Goal: Task Accomplishment & Management: Manage account settings

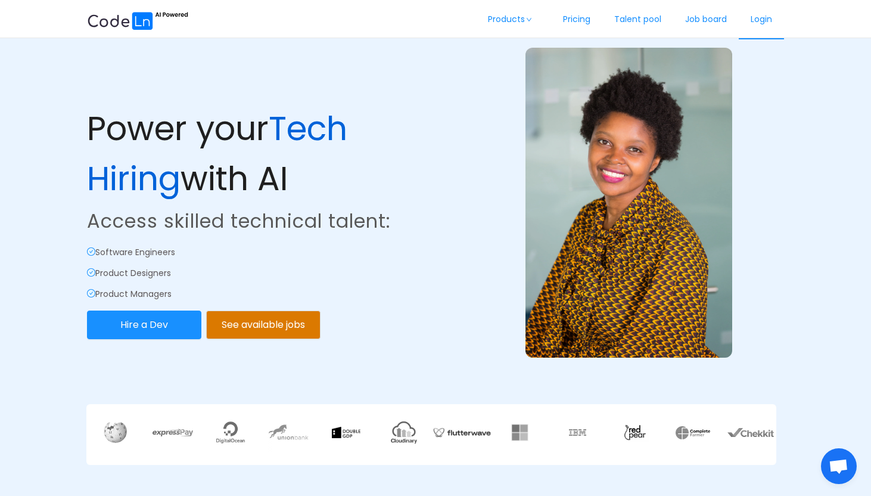
click at [760, 22] on link "Login" at bounding box center [761, 19] width 45 height 39
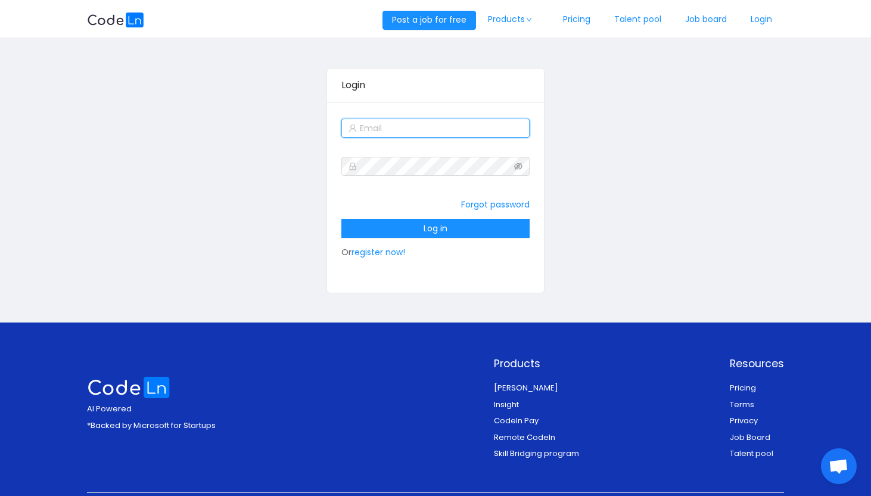
type input "[EMAIL_ADDRESS][DOMAIN_NAME]"
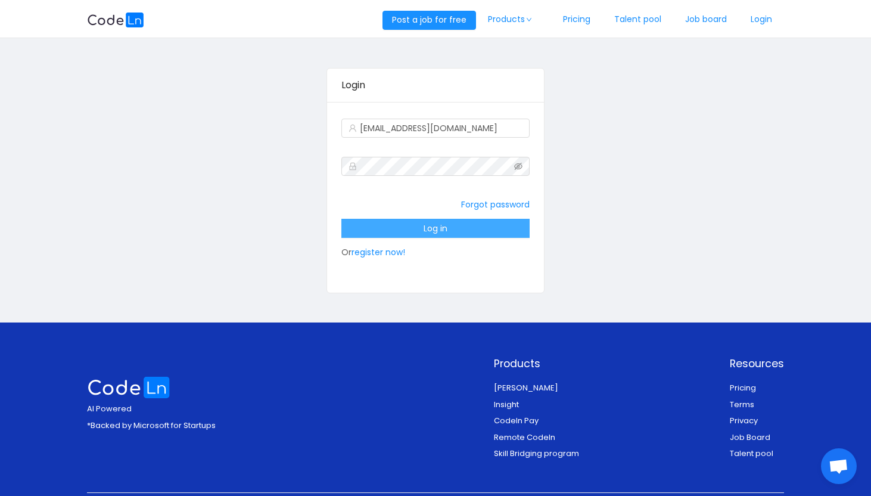
click at [501, 225] on button "Log in" at bounding box center [435, 228] width 188 height 19
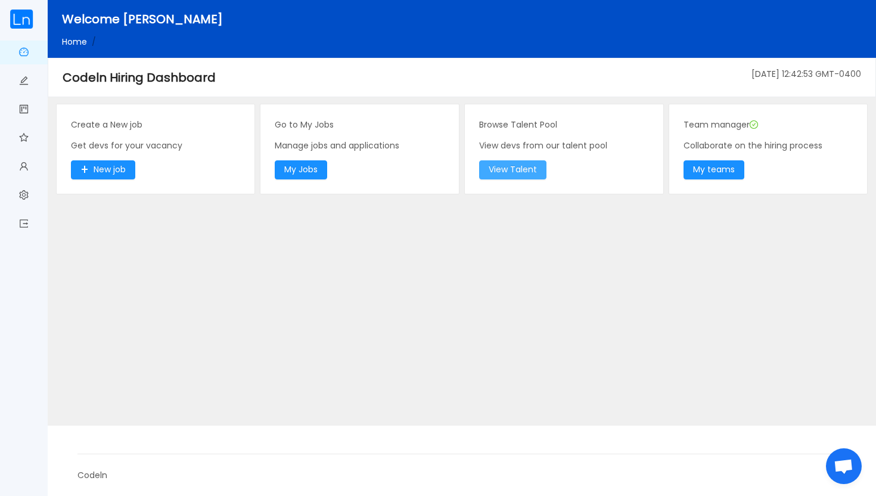
click at [530, 173] on button "View Talent" at bounding box center [512, 169] width 67 height 19
click at [321, 167] on button "My Jobs" at bounding box center [301, 169] width 52 height 19
click at [24, 15] on img at bounding box center [22, 19] width 24 height 19
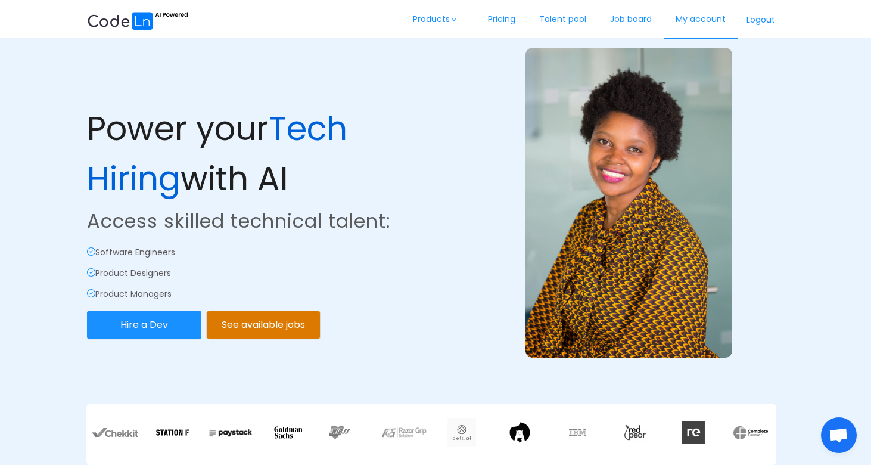
click at [691, 19] on link "My account" at bounding box center [701, 19] width 74 height 39
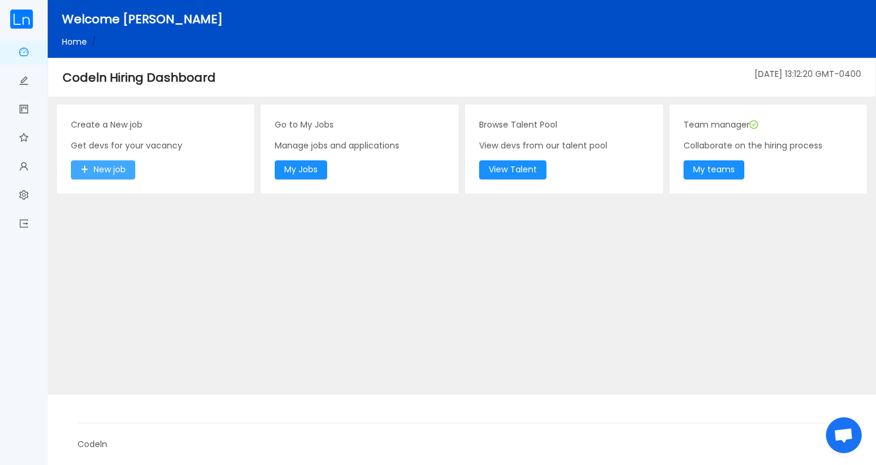
click at [122, 170] on button "New job" at bounding box center [103, 169] width 64 height 19
click at [307, 172] on button "My Jobs" at bounding box center [301, 169] width 52 height 19
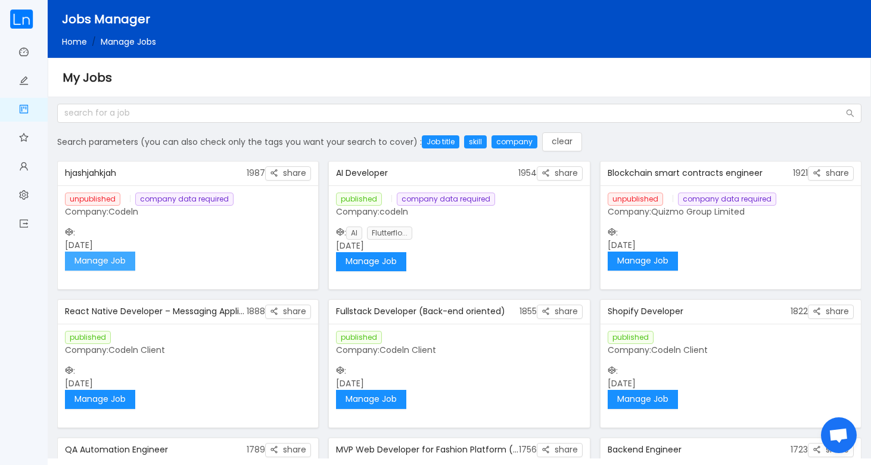
click at [122, 260] on button "Manage Job" at bounding box center [100, 260] width 70 height 19
click at [26, 51] on link "Dashboard" at bounding box center [24, 53] width 10 height 25
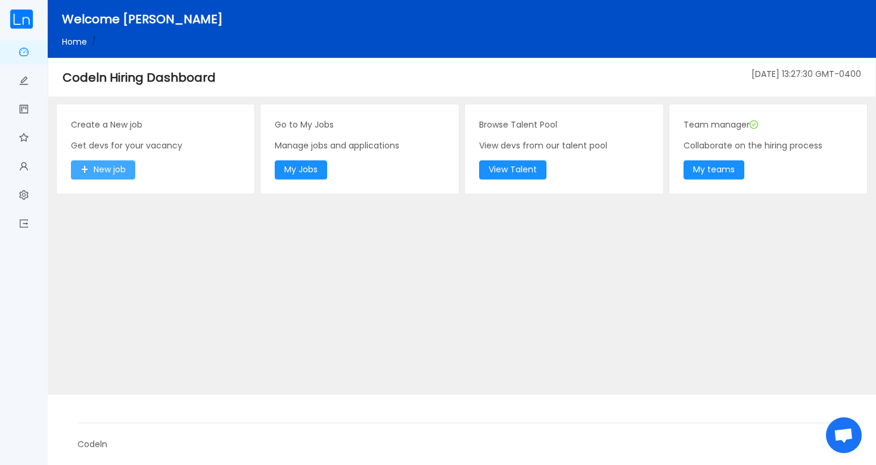
click at [120, 171] on button "New job" at bounding box center [103, 169] width 64 height 19
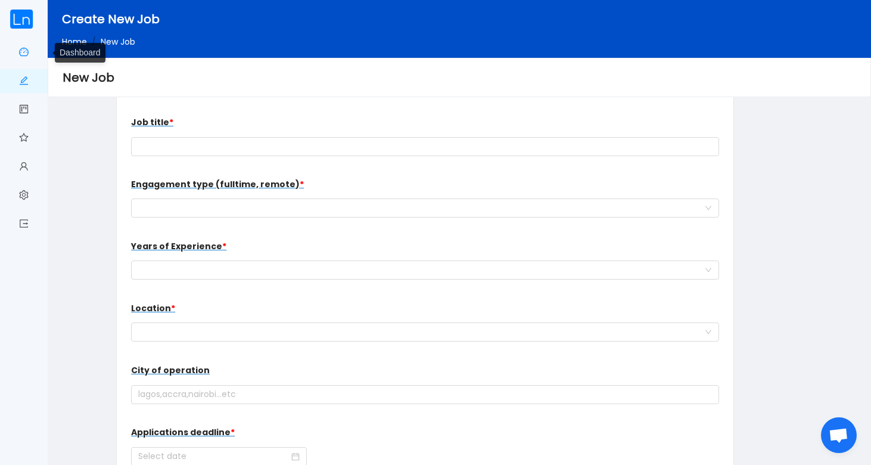
click at [24, 51] on link "Dashboard" at bounding box center [24, 53] width 10 height 25
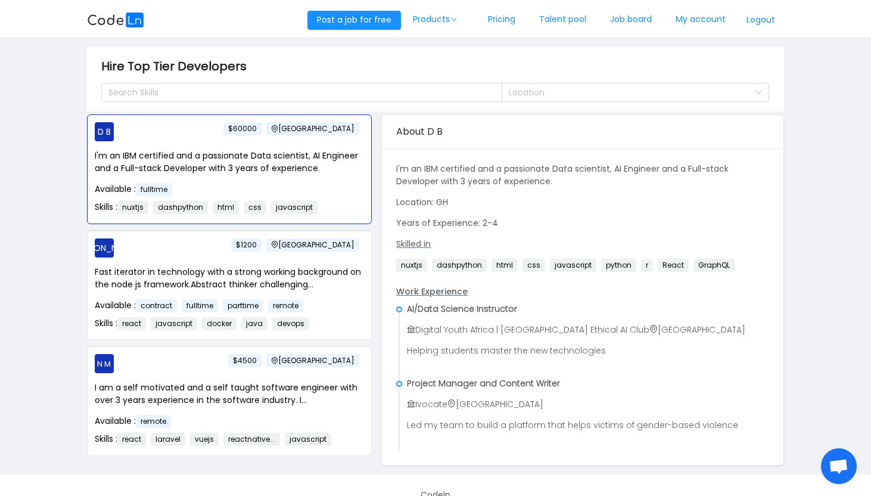
scroll to position [1, 0]
click at [538, 90] on div "Location" at bounding box center [629, 92] width 240 height 12
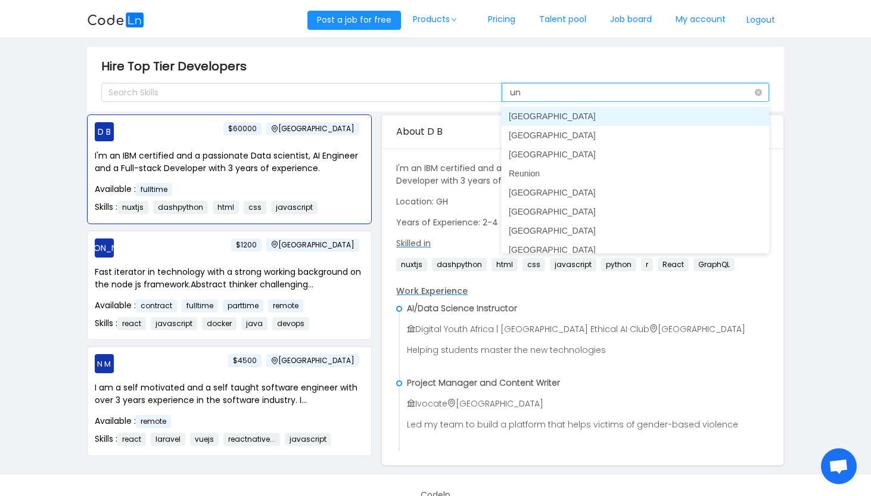
type input "uni"
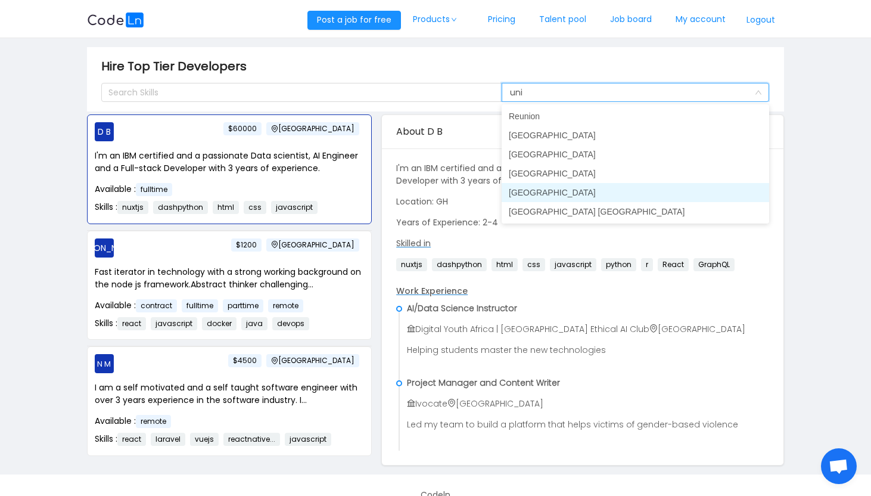
click at [537, 192] on li "United States" at bounding box center [636, 192] width 268 height 19
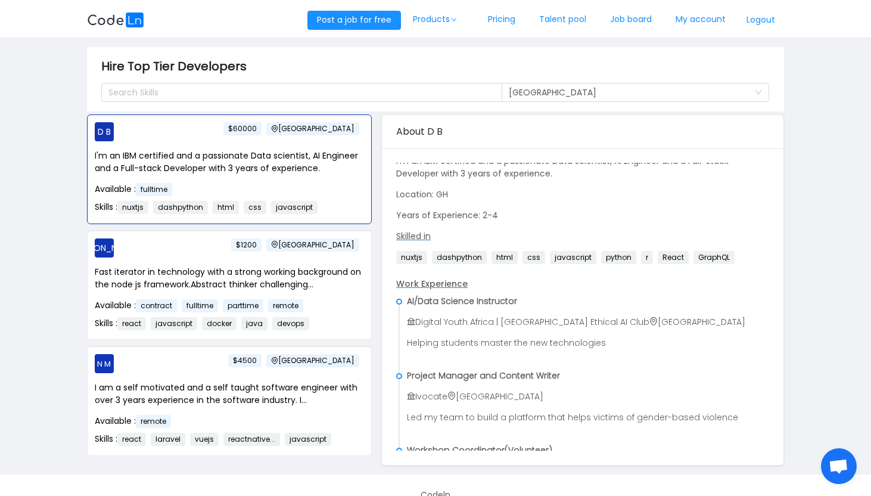
scroll to position [0, 0]
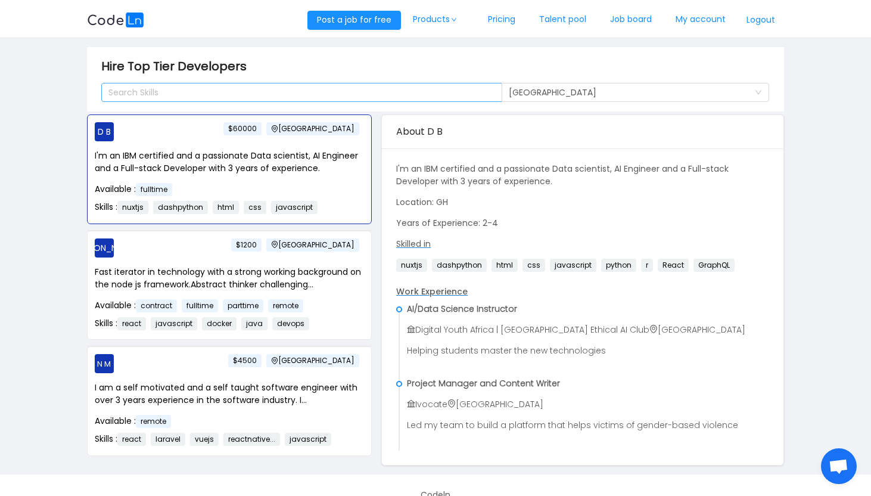
click at [300, 94] on div "Search Skills" at bounding box center [296, 92] width 376 height 12
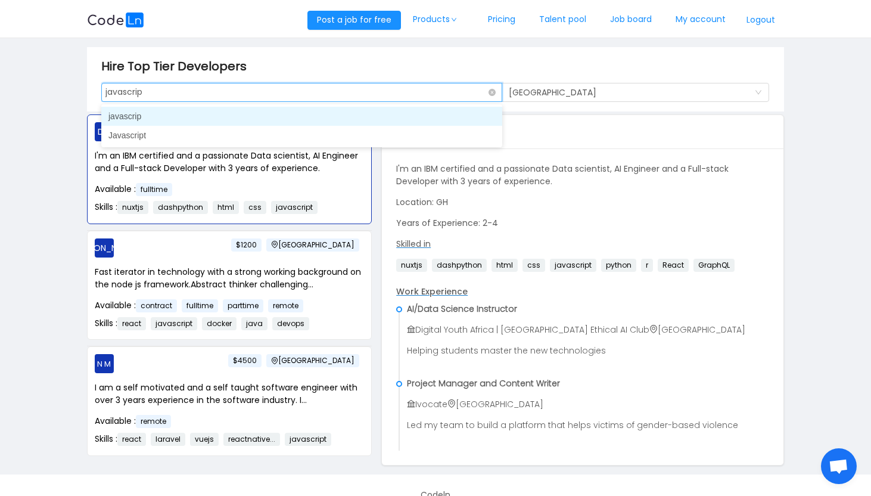
type input "javascript"
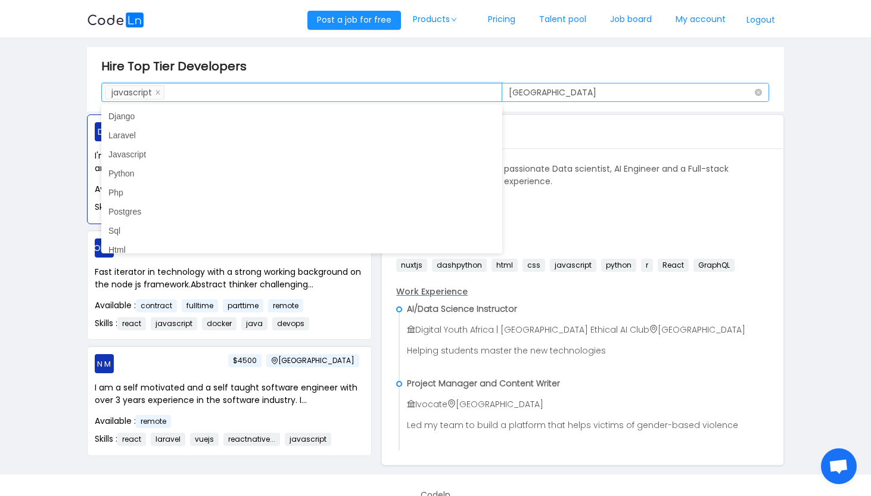
click at [688, 91] on div "Location United States" at bounding box center [632, 92] width 246 height 18
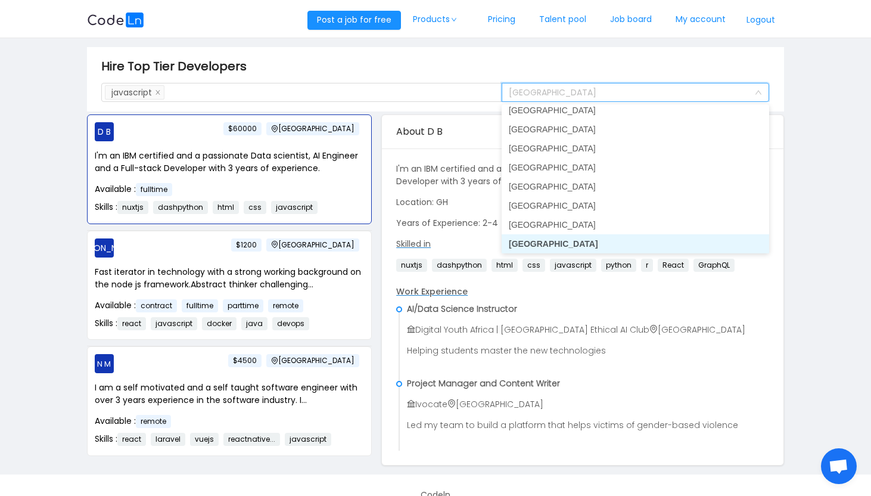
click at [639, 246] on li "United States" at bounding box center [636, 243] width 268 height 19
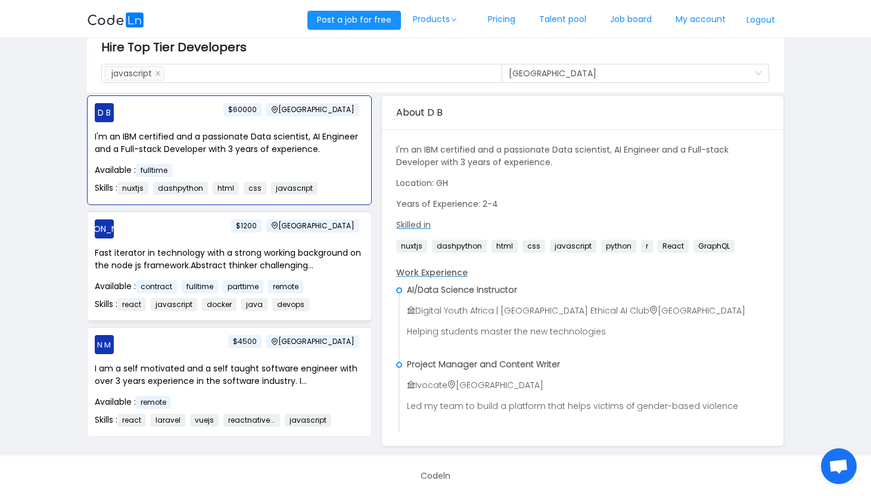
scroll to position [0, 0]
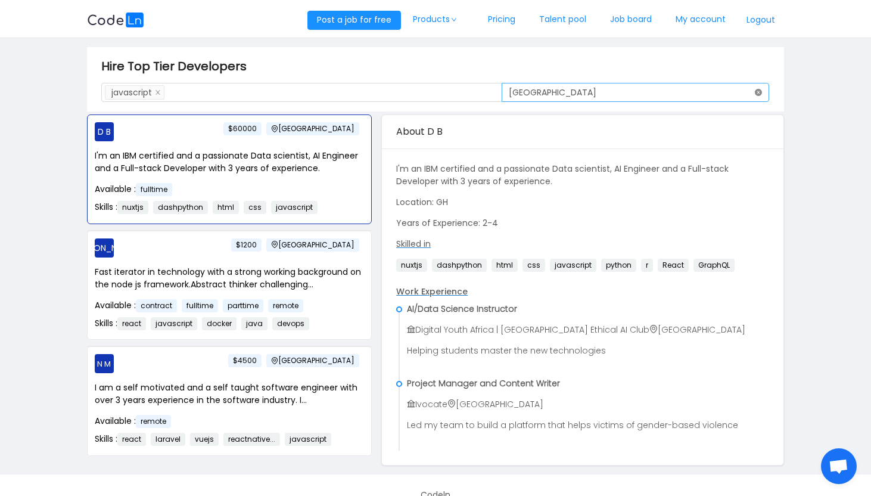
click at [759, 90] on icon "icon: close-circle" at bounding box center [758, 92] width 7 height 7
click at [163, 94] on li "javascript" at bounding box center [135, 92] width 60 height 14
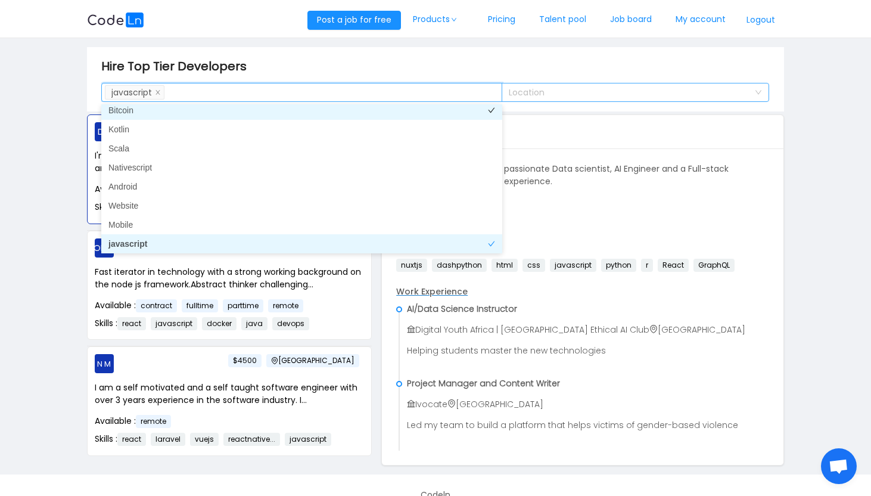
scroll to position [555, 0]
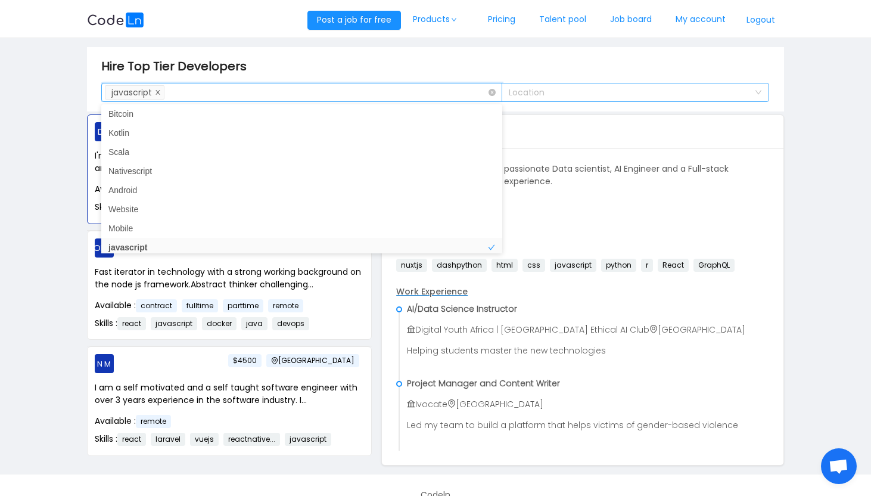
click at [160, 93] on icon "icon: close" at bounding box center [158, 92] width 4 height 4
click at [36, 165] on main "Hire Top Tier Developers Search Skills Location D B Ghana $60000 I'm an IBM cer…" at bounding box center [435, 256] width 871 height 436
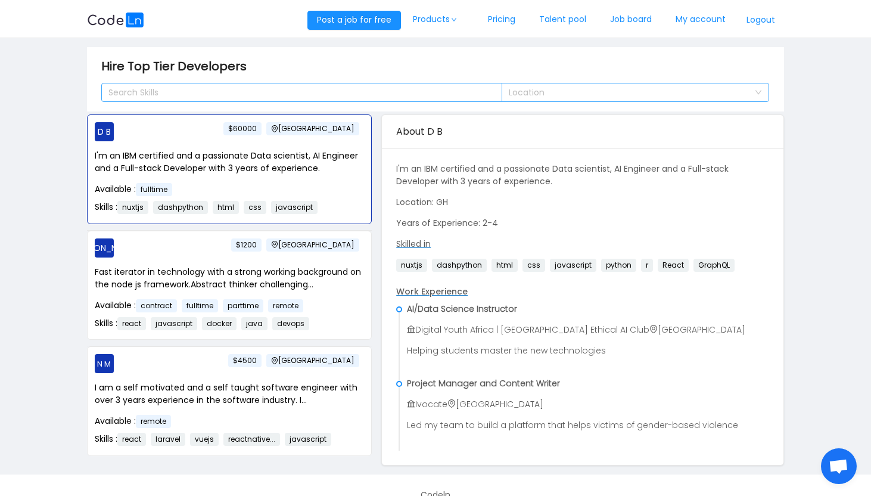
click at [163, 90] on div "Search Skills" at bounding box center [296, 92] width 376 height 12
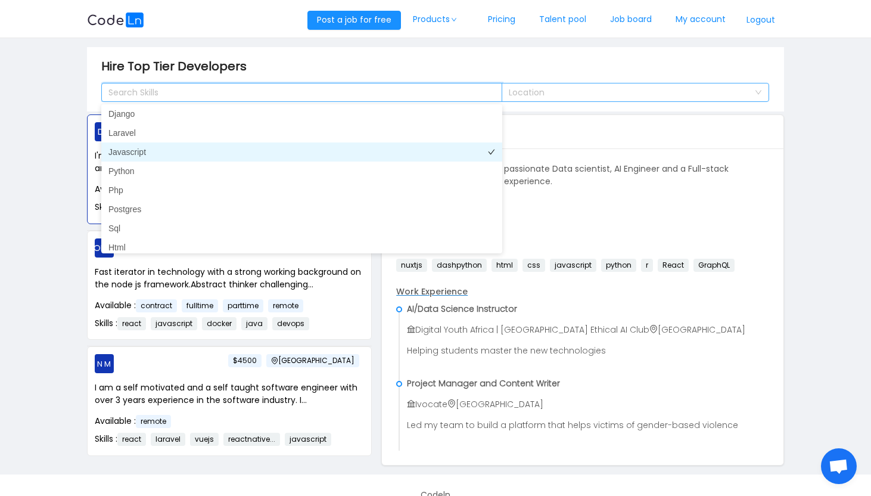
click at [148, 148] on li "Javascript" at bounding box center [301, 151] width 401 height 19
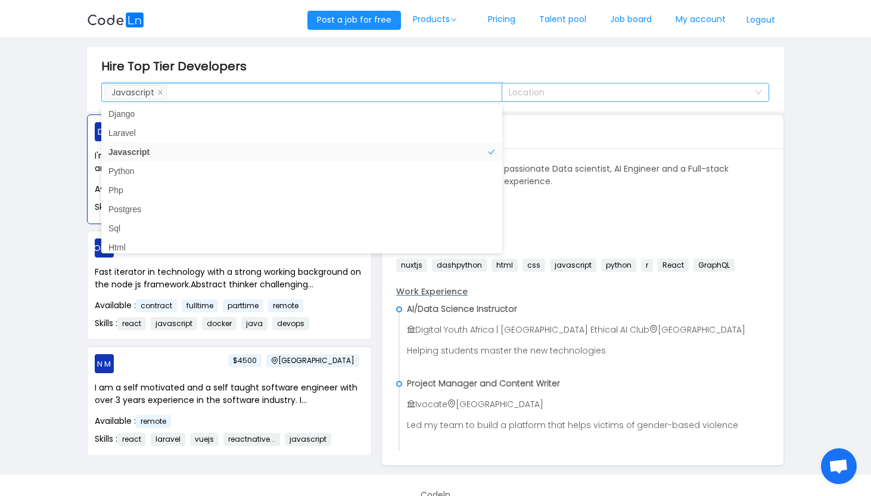
click at [604, 97] on div "Location" at bounding box center [629, 92] width 240 height 12
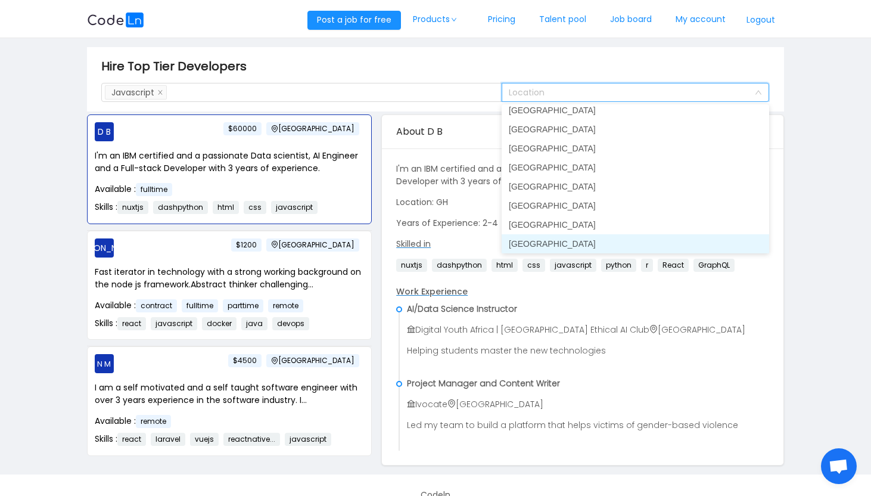
scroll to position [4277, 0]
click at [567, 248] on li "United States" at bounding box center [636, 243] width 268 height 19
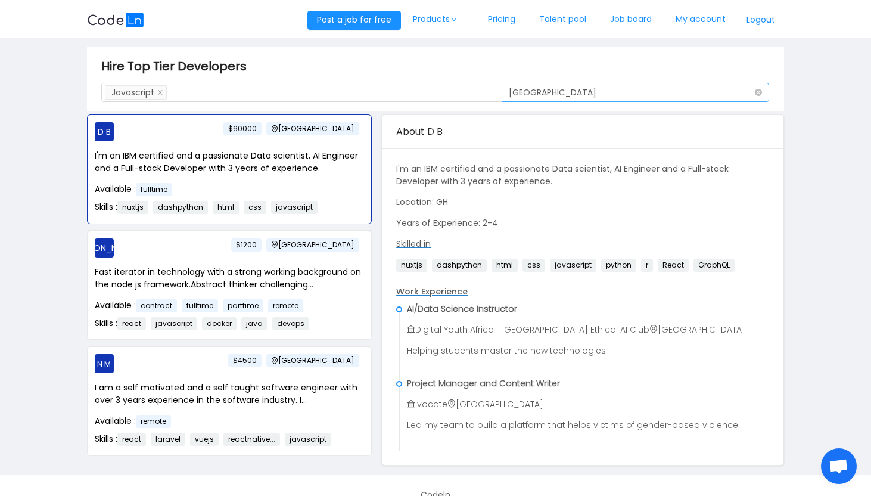
click at [734, 91] on div "Location United States" at bounding box center [632, 92] width 246 height 18
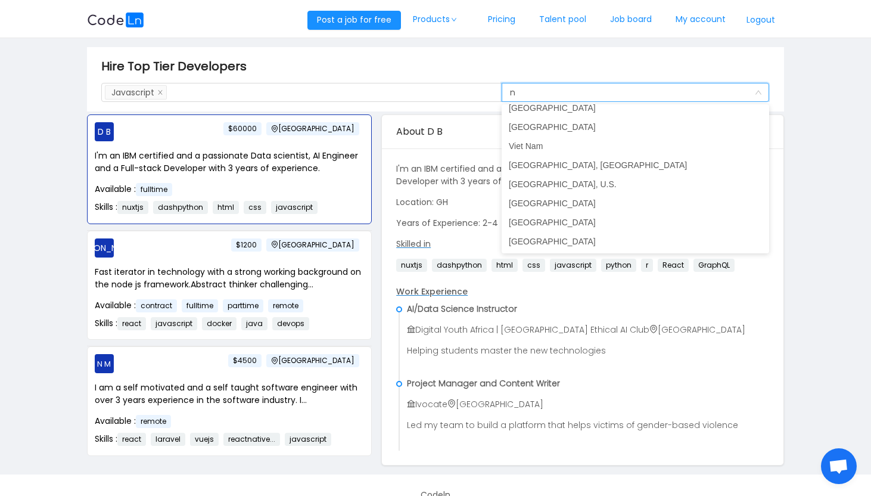
scroll to position [2, 0]
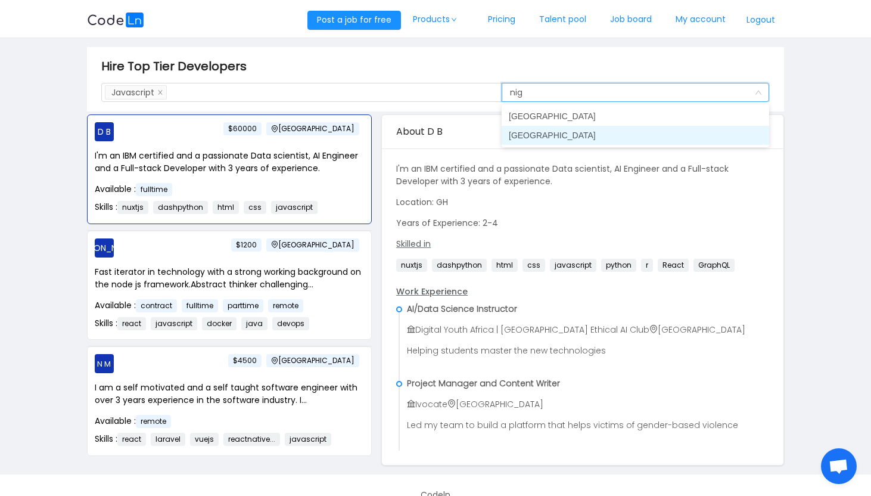
click at [633, 143] on li "[GEOGRAPHIC_DATA]" at bounding box center [636, 135] width 268 height 19
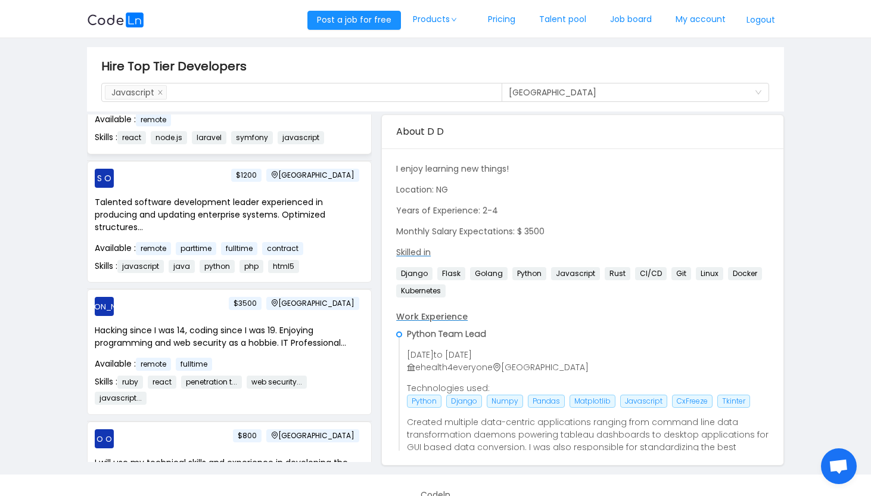
scroll to position [0, 0]
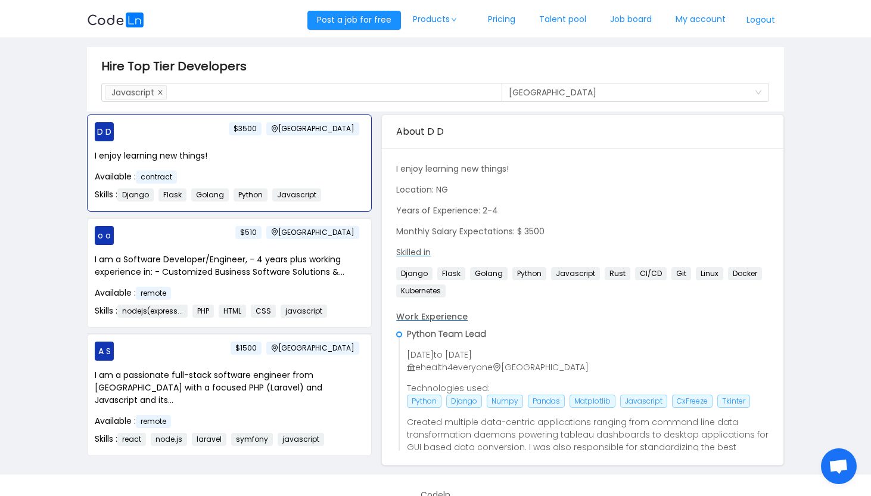
click at [159, 94] on icon "icon: close" at bounding box center [160, 92] width 6 height 6
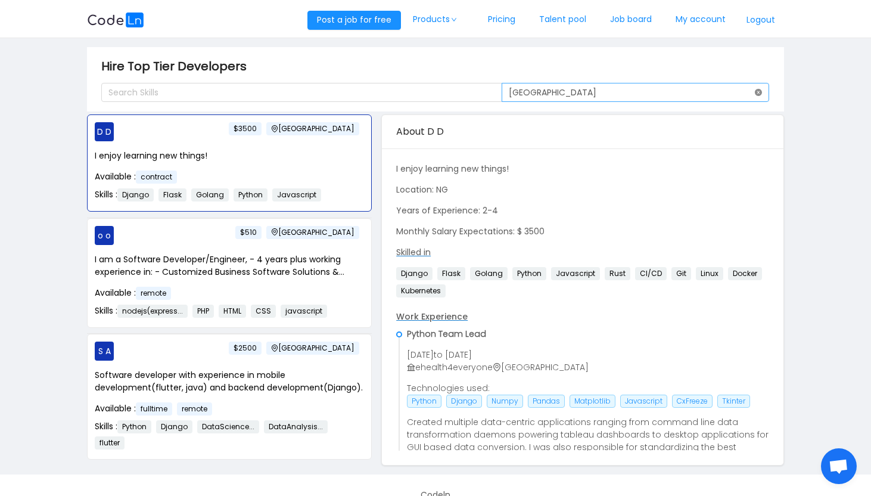
click at [759, 95] on icon "icon: close-circle" at bounding box center [758, 92] width 7 height 7
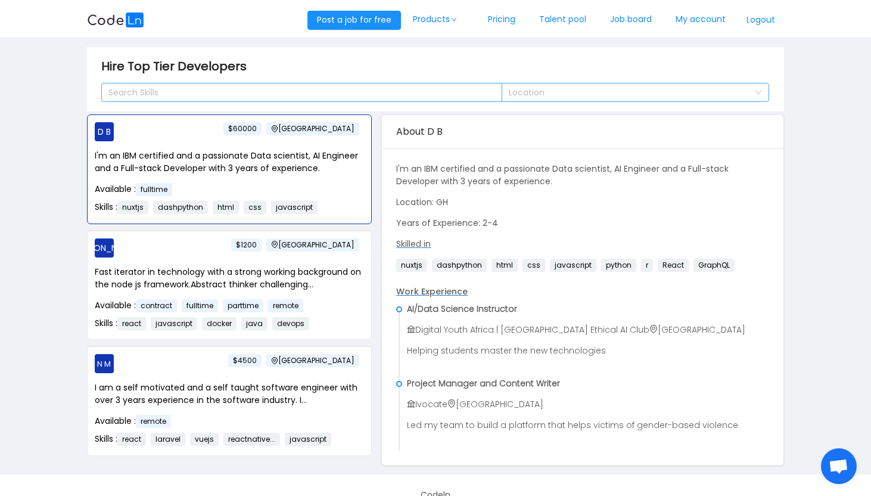
click at [303, 92] on div "Search Skills" at bounding box center [296, 92] width 376 height 12
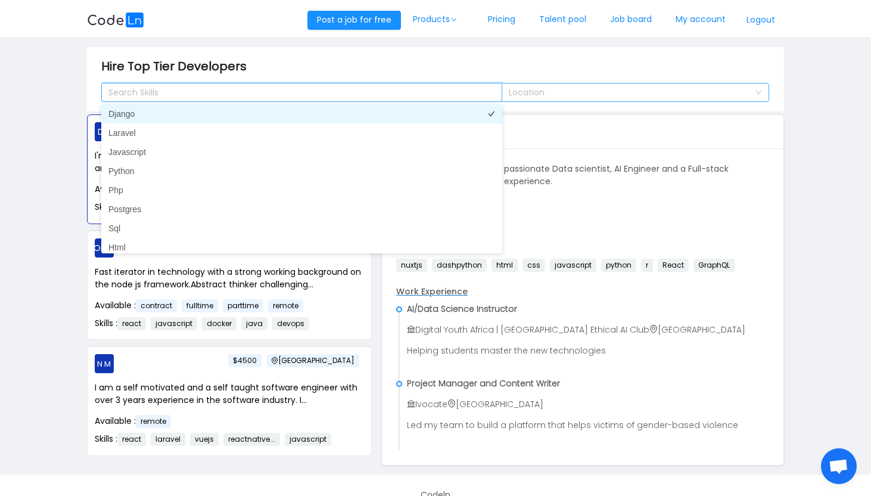
click at [281, 116] on li "Django" at bounding box center [301, 113] width 401 height 19
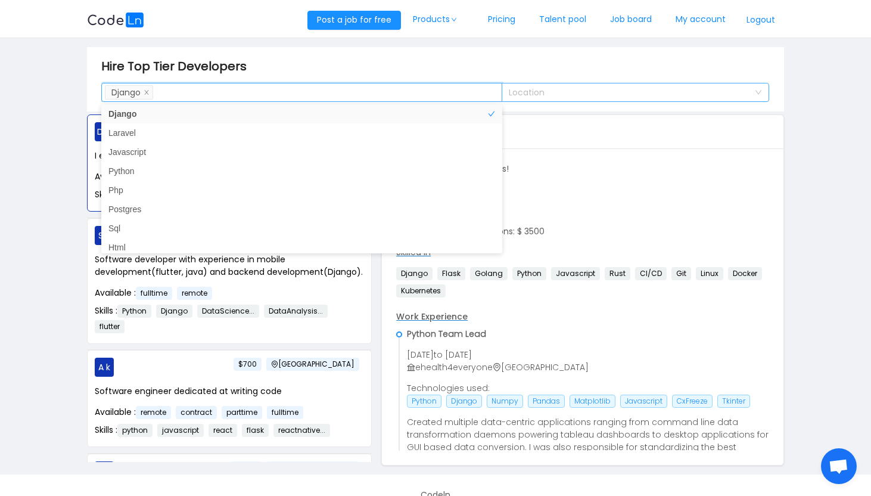
click at [565, 89] on div "Location" at bounding box center [629, 92] width 240 height 12
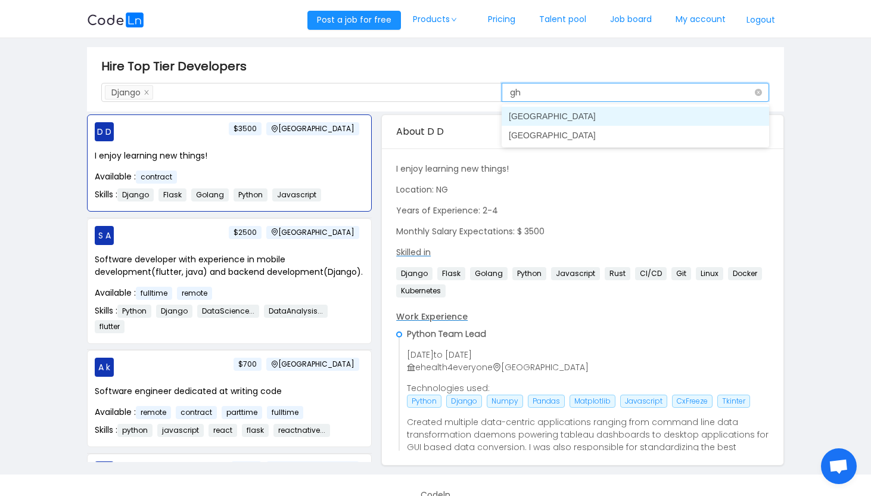
type input "gha"
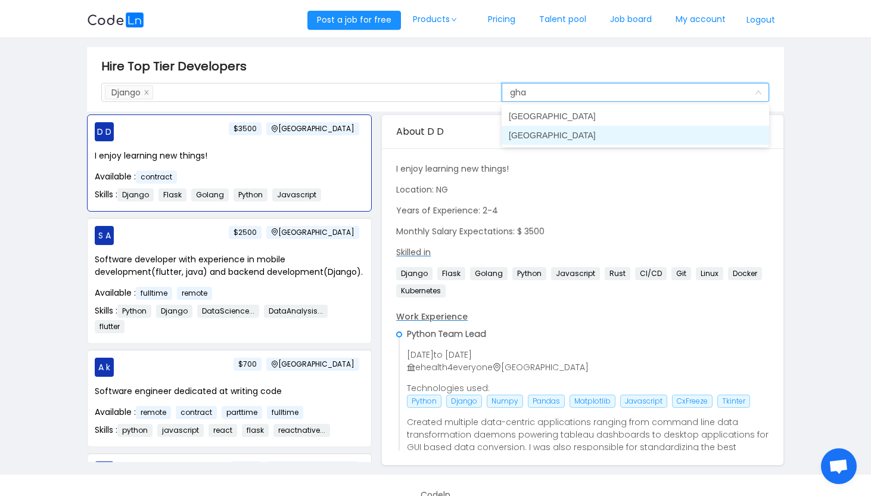
click at [579, 136] on li "[GEOGRAPHIC_DATA]" at bounding box center [636, 135] width 268 height 19
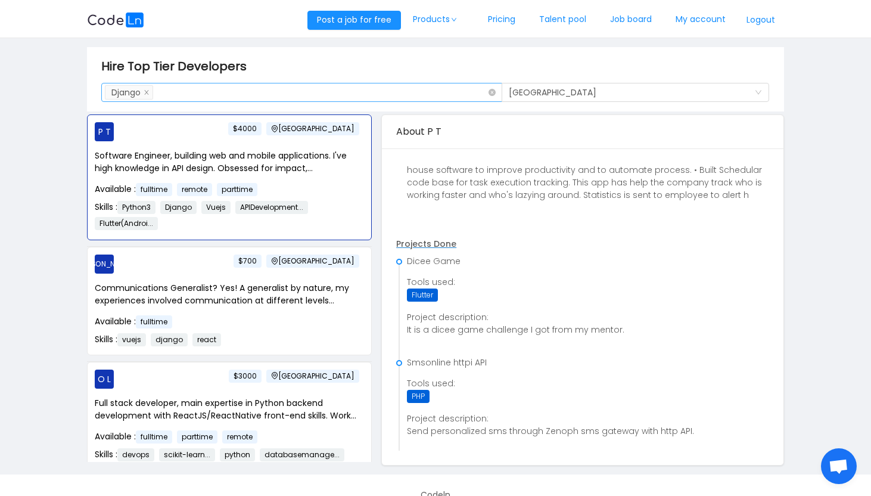
scroll to position [261, 0]
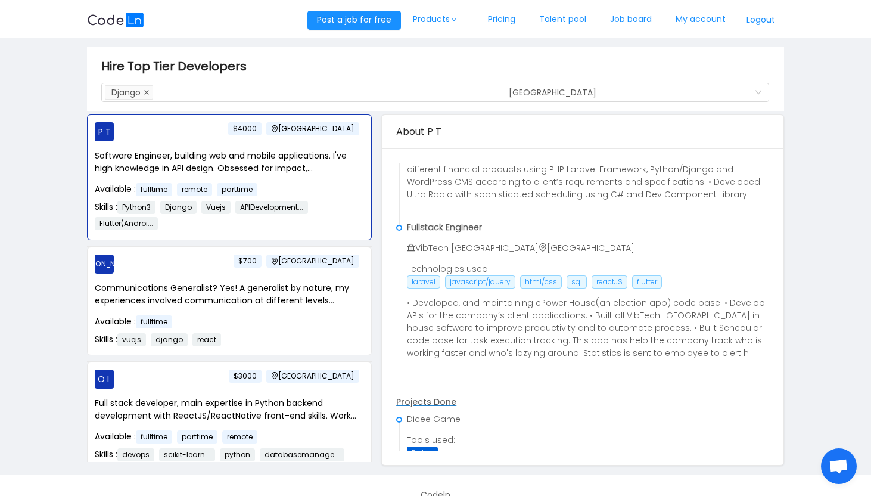
click at [148, 93] on icon "icon: close" at bounding box center [147, 92] width 4 height 4
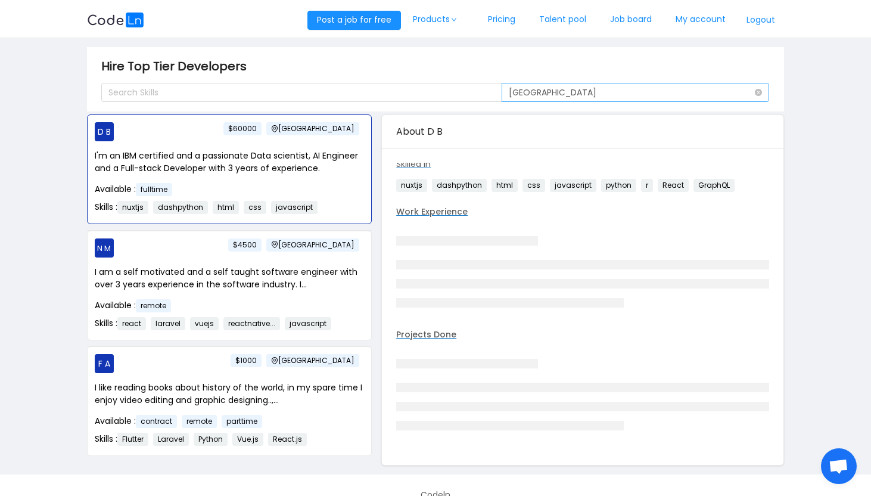
scroll to position [228, 0]
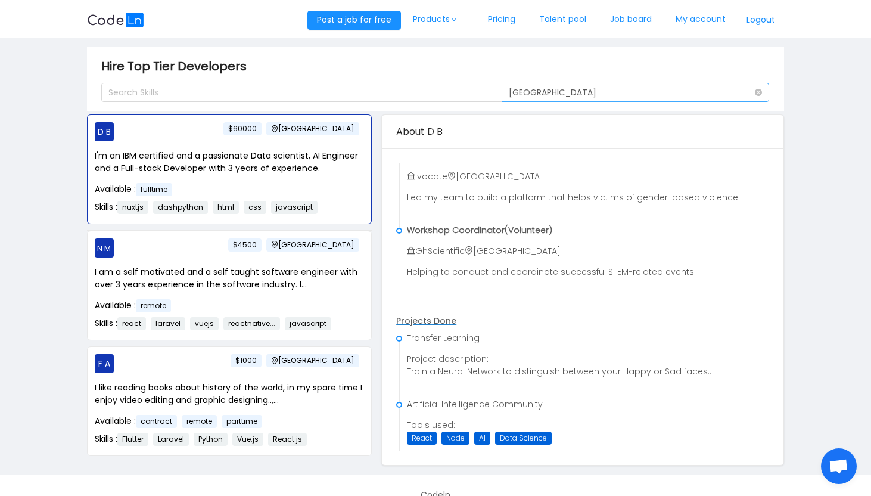
click at [753, 90] on div "Location Ghana" at bounding box center [632, 92] width 246 height 18
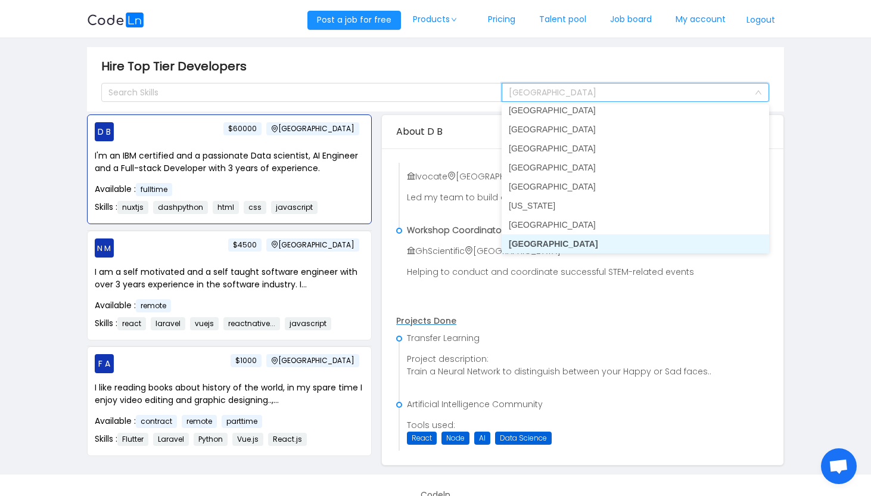
click at [846, 116] on main "Hire Top Tier Developers Search Skills Location Ghana D B Ghana $60000 I'm an I…" at bounding box center [435, 256] width 871 height 436
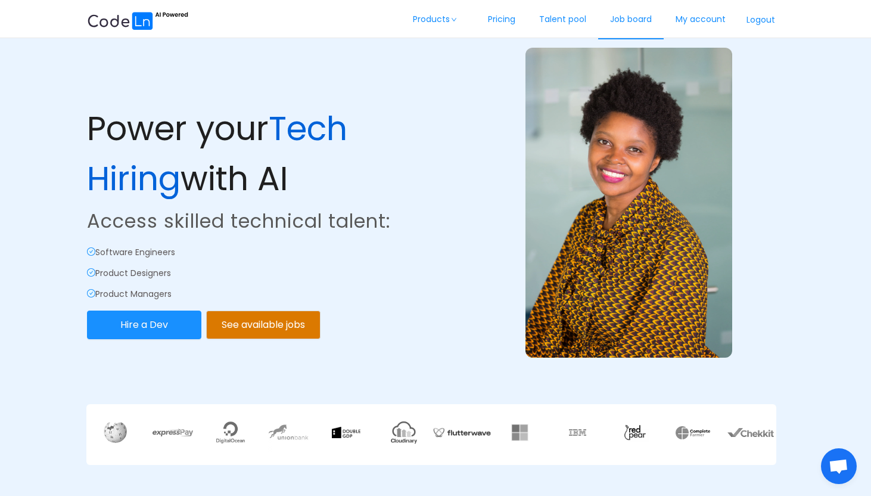
click at [622, 20] on link "Job board" at bounding box center [631, 19] width 66 height 39
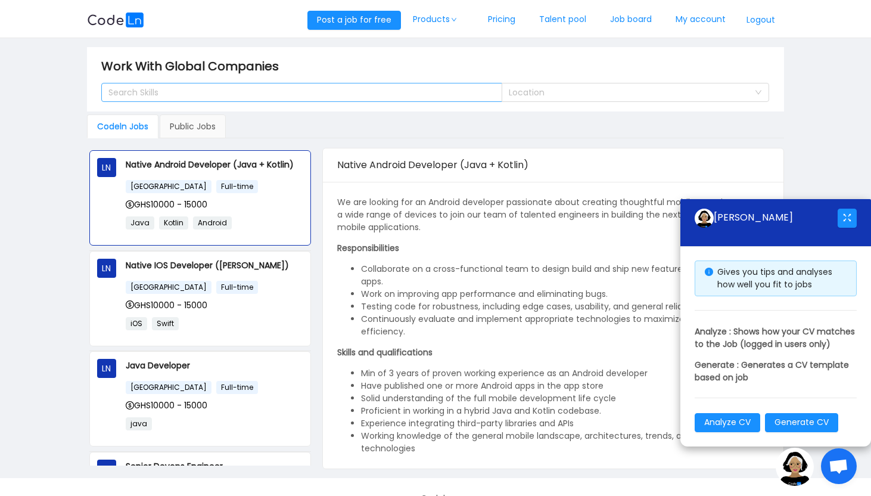
click at [339, 92] on div "Search Skills" at bounding box center [296, 92] width 376 height 12
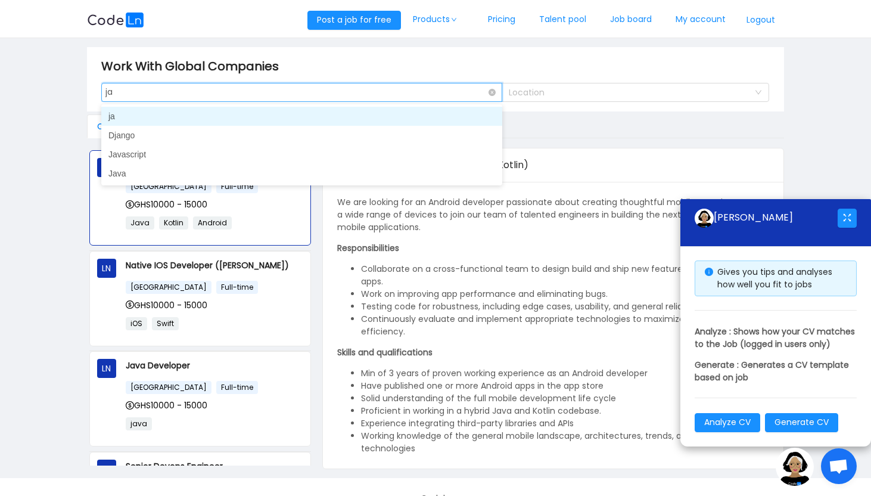
type input "jav"
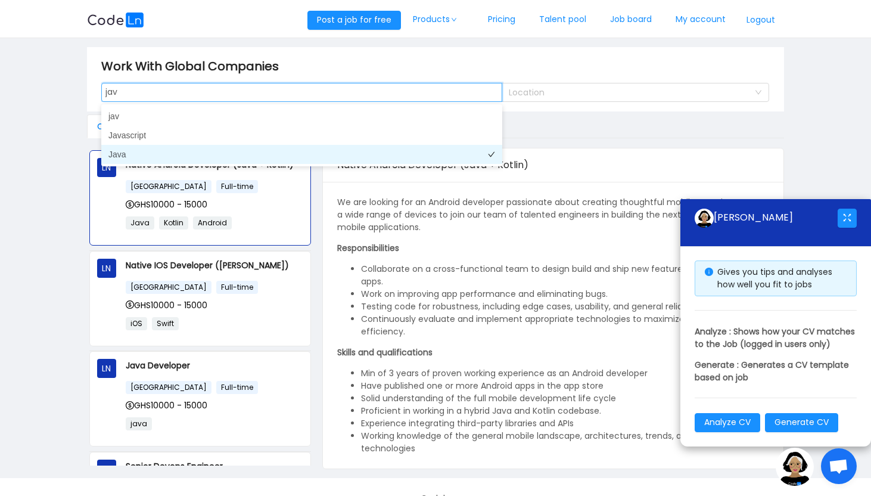
click at [299, 148] on li "Java" at bounding box center [301, 154] width 401 height 19
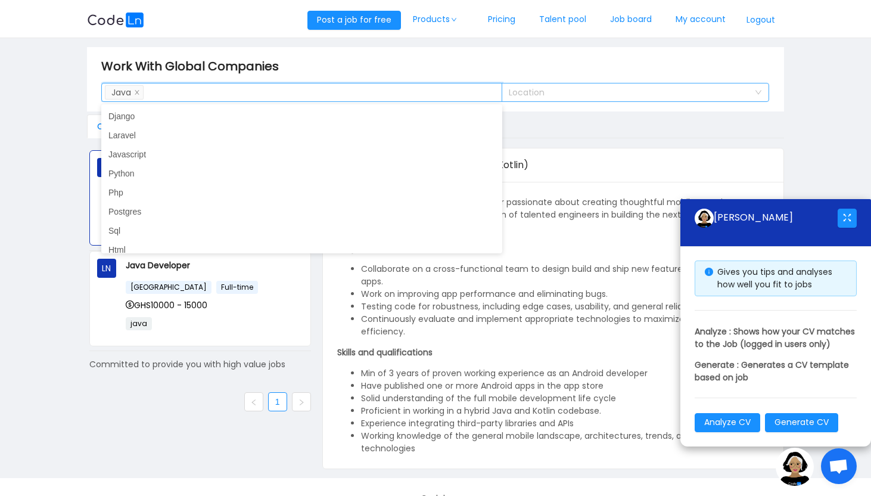
click at [545, 89] on div "Location" at bounding box center [629, 92] width 240 height 12
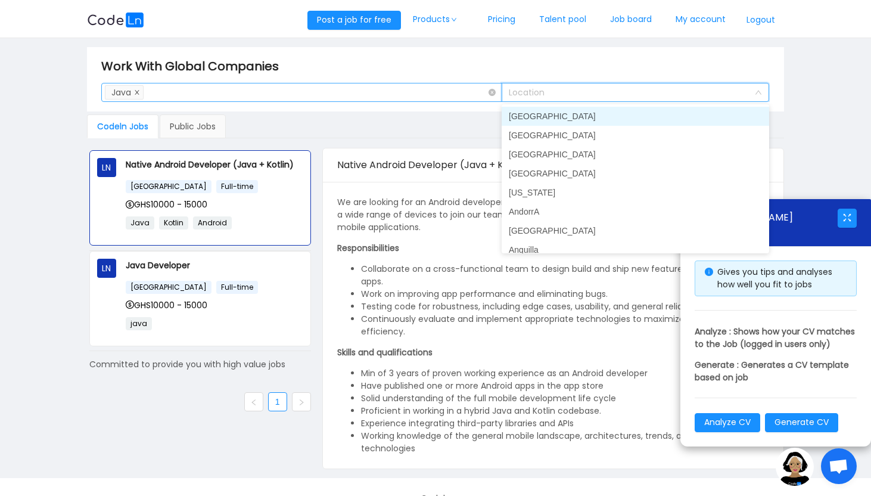
click at [138, 91] on icon "icon: close" at bounding box center [137, 92] width 4 height 4
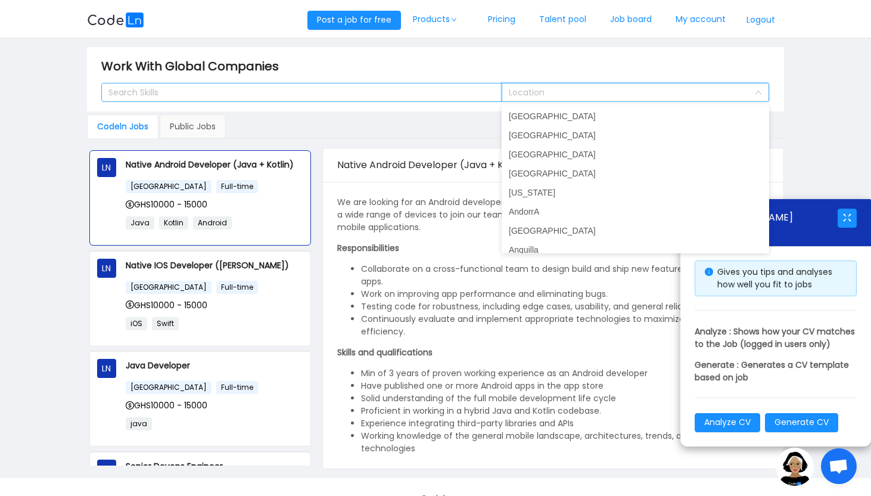
click at [827, 108] on main "Work With Global Companies Search Skills Location Codeln Jobs Public Jobs LN Na…" at bounding box center [435, 258] width 871 height 440
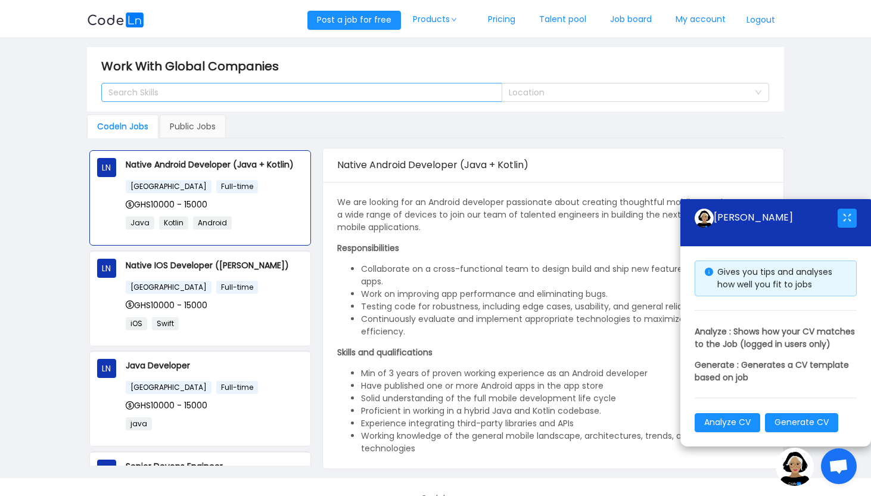
click at [794, 475] on img at bounding box center [795, 467] width 38 height 38
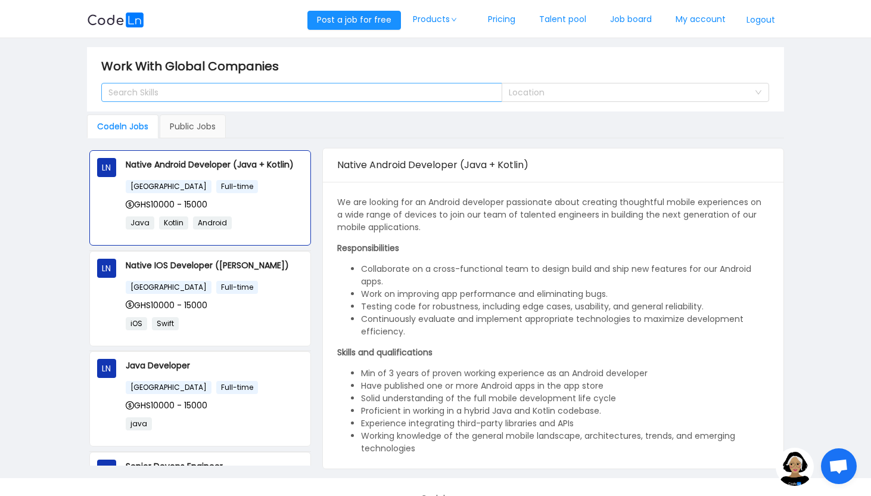
click at [100, 20] on img at bounding box center [115, 20] width 57 height 15
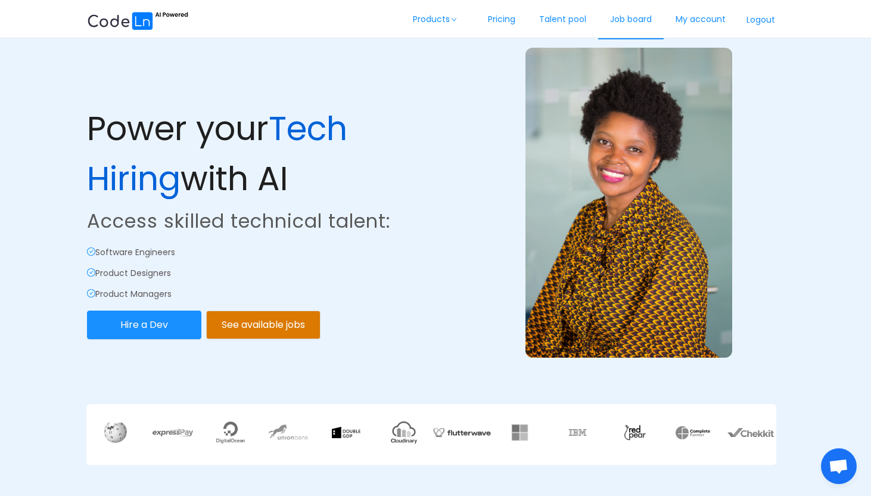
click at [638, 23] on link "Job board" at bounding box center [631, 19] width 66 height 39
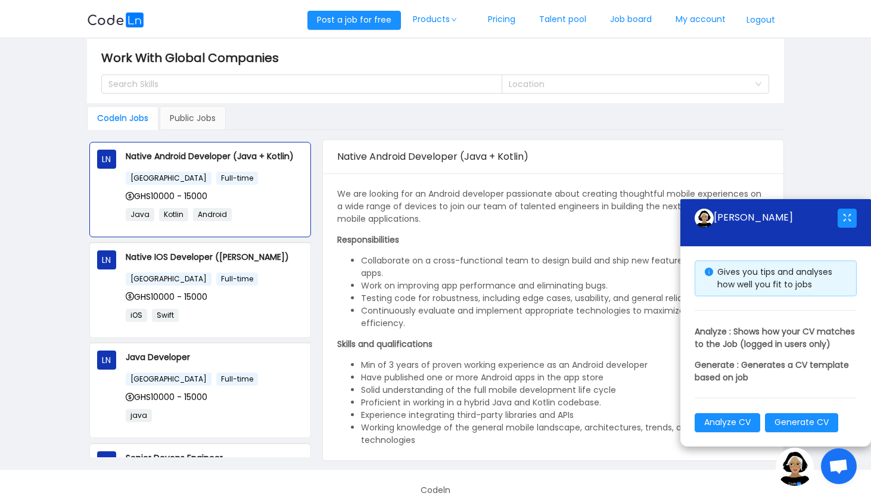
click at [802, 465] on img at bounding box center [795, 467] width 38 height 38
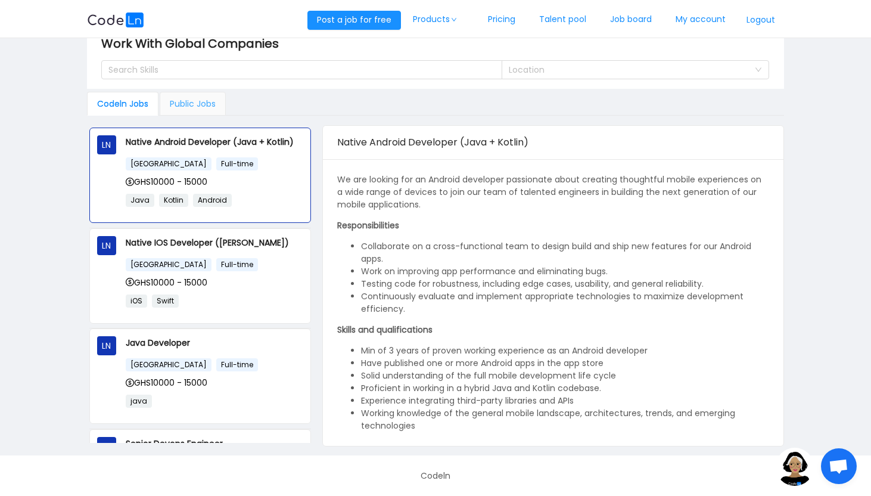
click at [191, 101] on div "Public Jobs" at bounding box center [193, 104] width 66 height 24
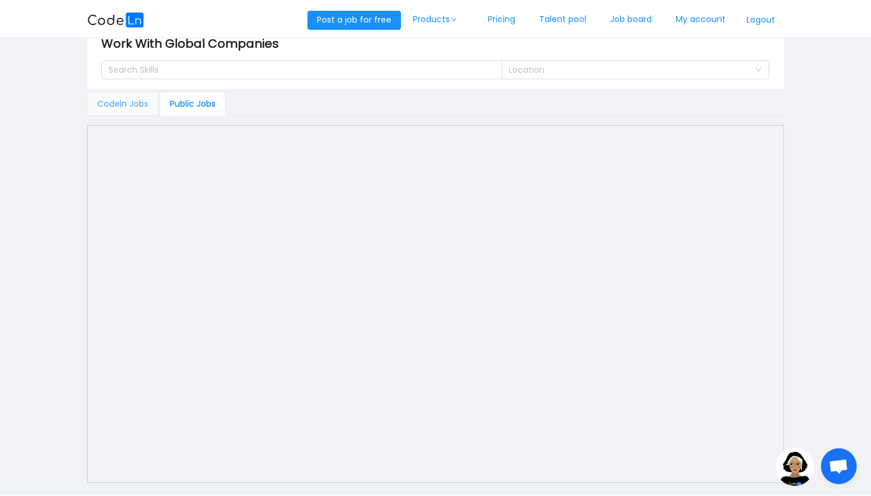
click at [131, 102] on div "Codeln Jobs" at bounding box center [123, 104] width 72 height 24
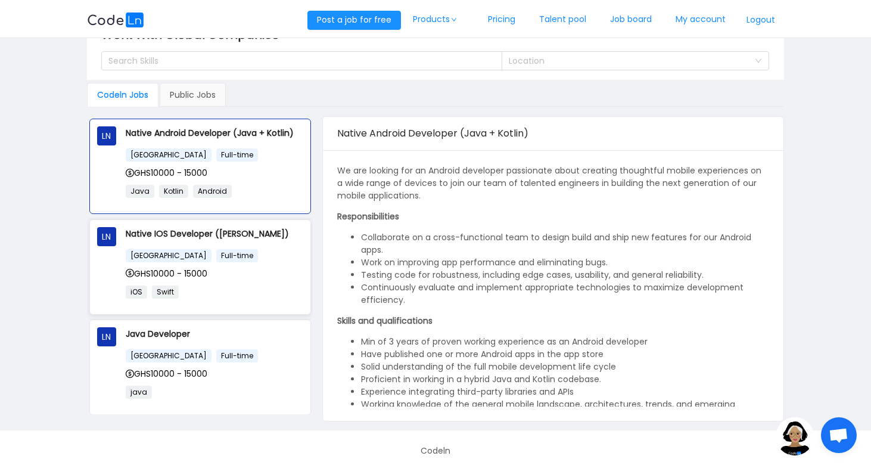
click at [219, 275] on div "GHS10000 - 15000" at bounding box center [215, 273] width 178 height 13
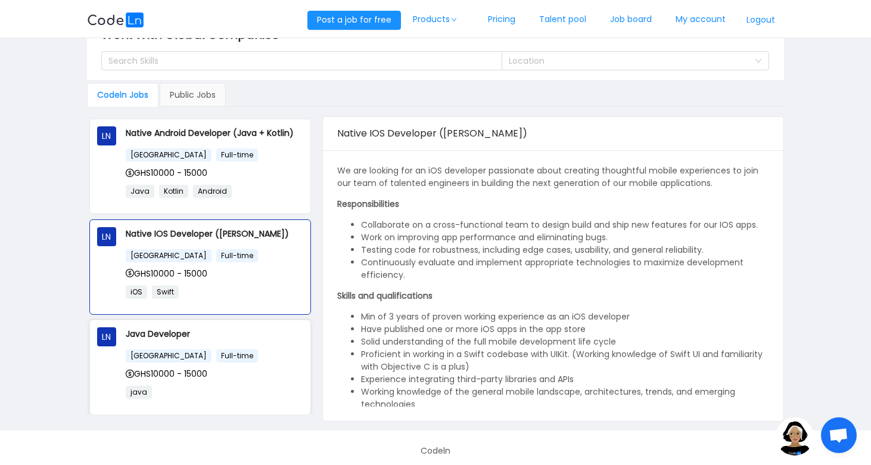
click at [219, 381] on div "Ghana Full-time GHS10000 - 15000 java" at bounding box center [215, 378] width 178 height 58
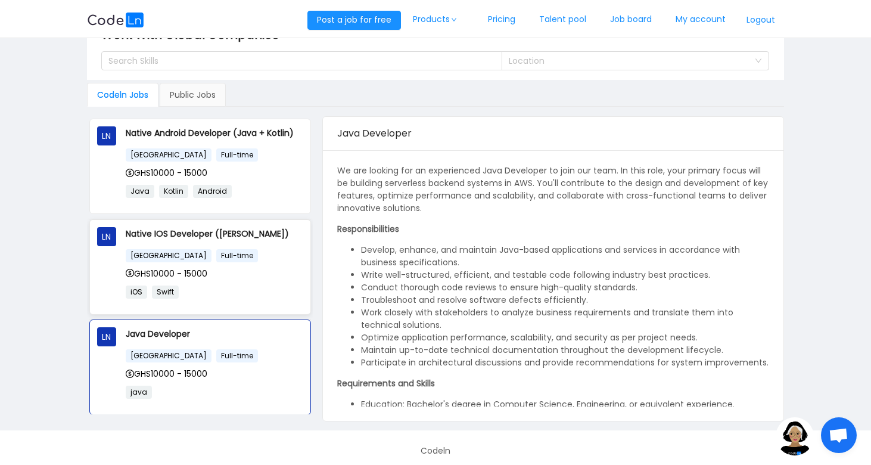
click at [216, 251] on div "Ghana Full-time" at bounding box center [215, 255] width 178 height 14
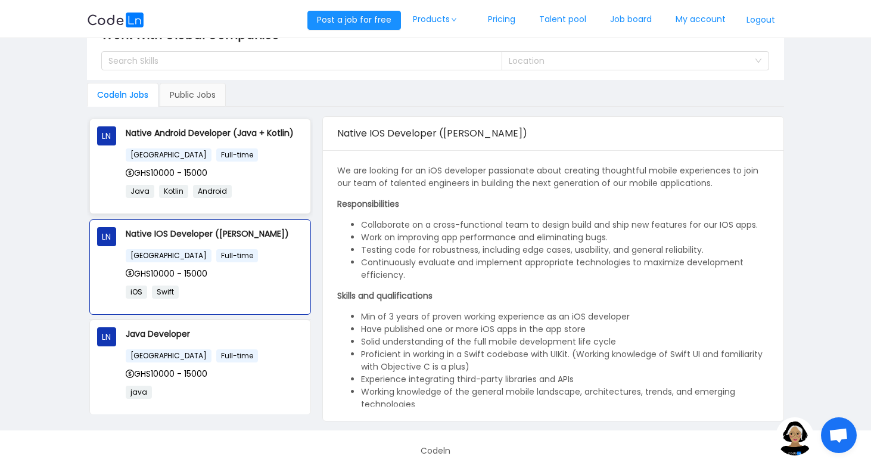
click at [218, 177] on div "GHS10000 - 15000" at bounding box center [215, 172] width 178 height 13
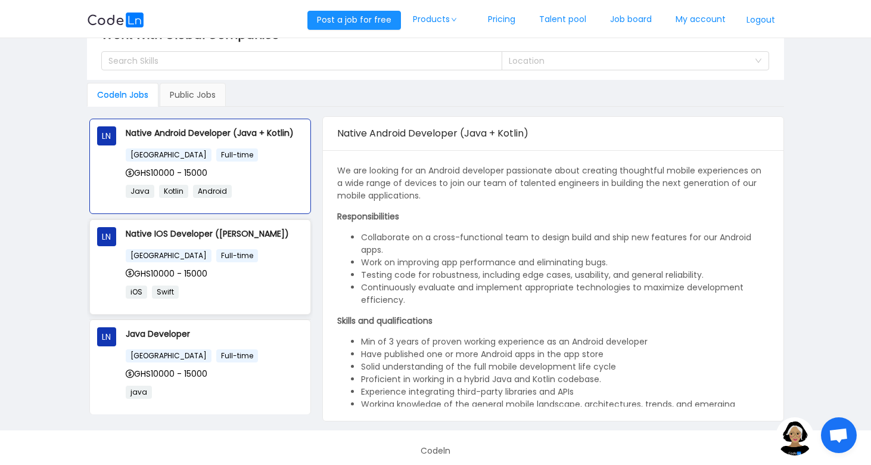
click at [237, 274] on div "GHS10000 - 15000" at bounding box center [215, 273] width 178 height 13
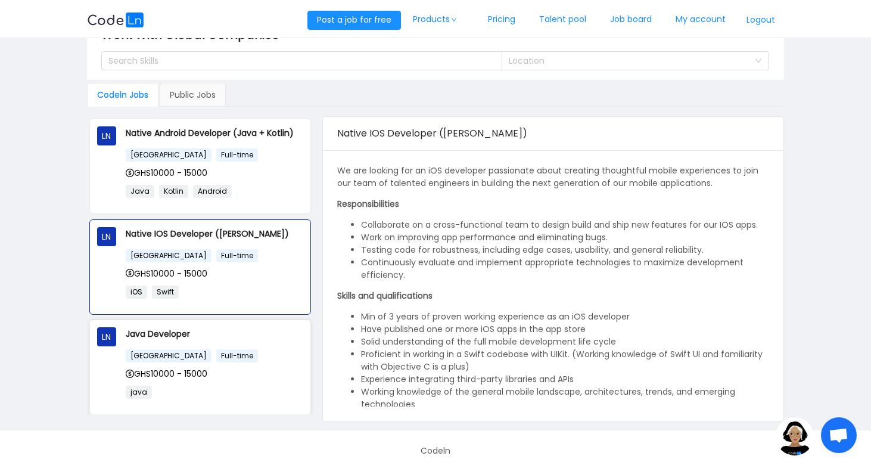
click at [240, 351] on div "Ghana Full-time" at bounding box center [215, 356] width 178 height 14
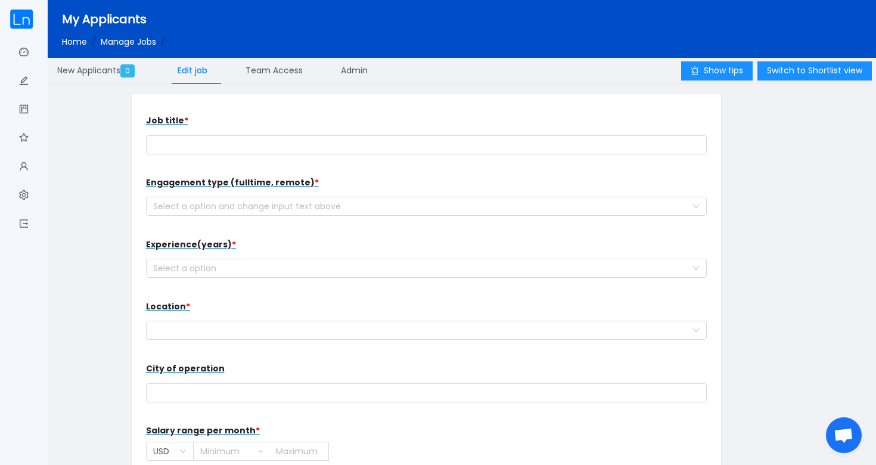
type input "hjashjahkjah"
type input "2025-08-23"
